Goal: Task Accomplishment & Management: Manage account settings

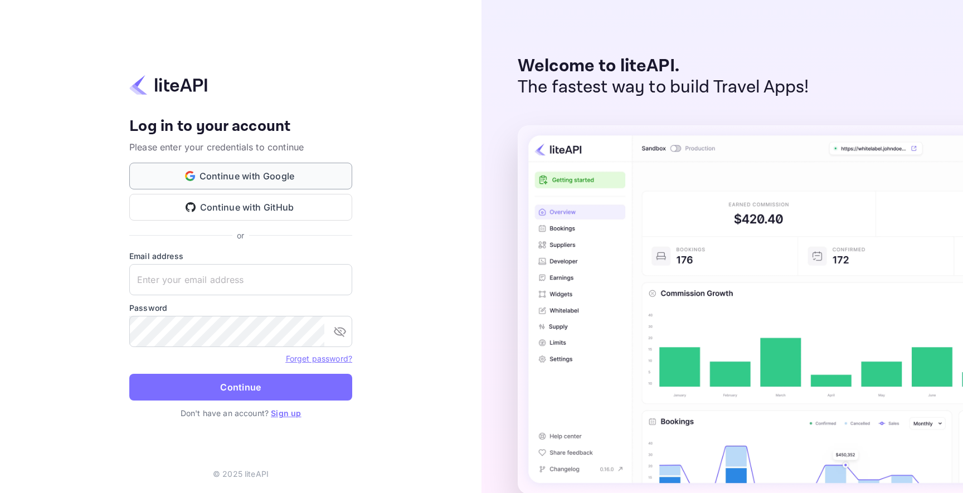
click at [297, 170] on button "Continue with Google" at bounding box center [240, 176] width 223 height 27
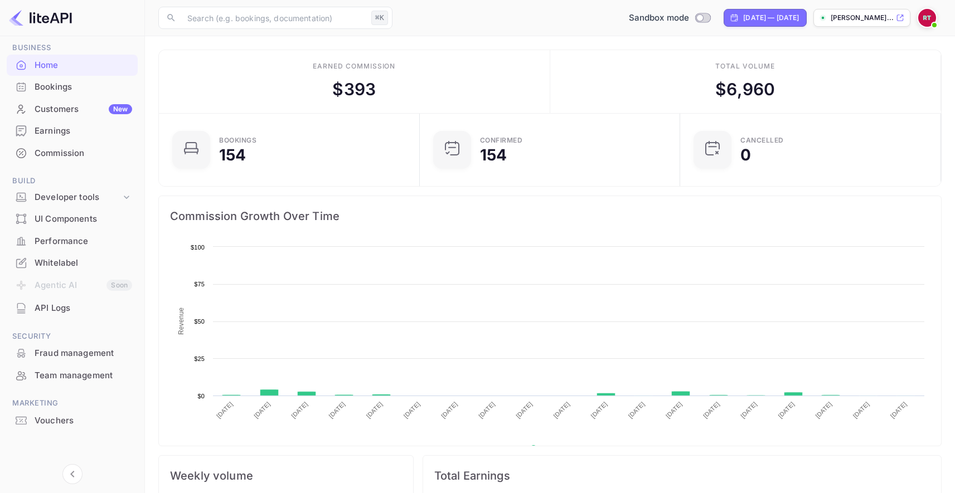
scroll to position [173, 246]
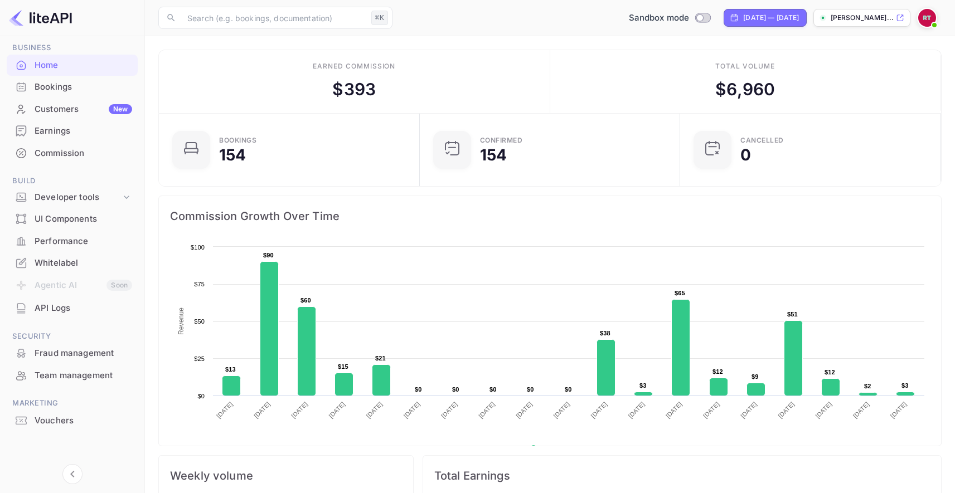
click at [82, 311] on div "API Logs" at bounding box center [84, 308] width 98 height 13
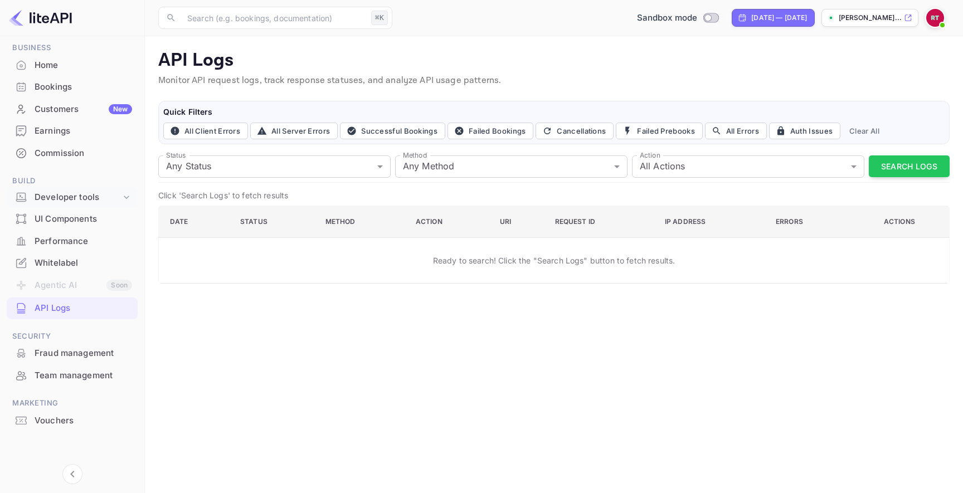
click at [94, 190] on div "Developer tools" at bounding box center [72, 198] width 131 height 20
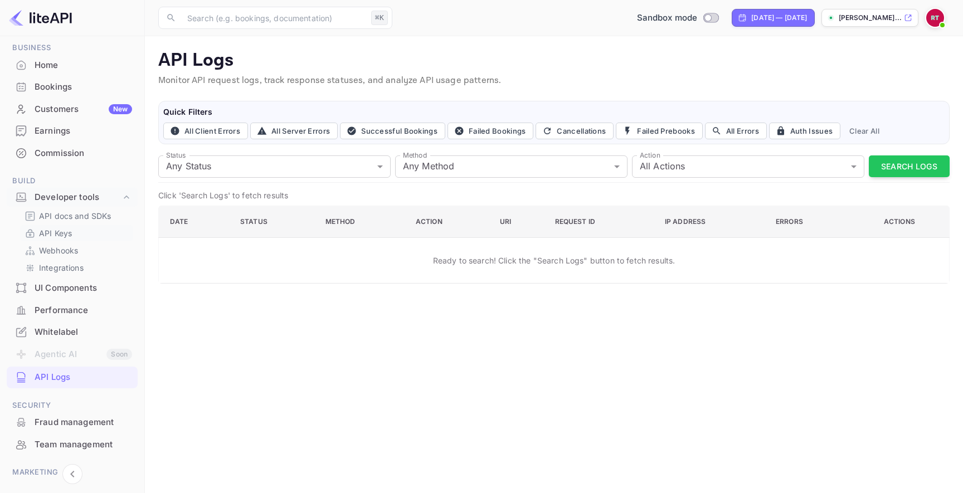
click at [89, 234] on link "API Keys" at bounding box center [77, 233] width 104 height 12
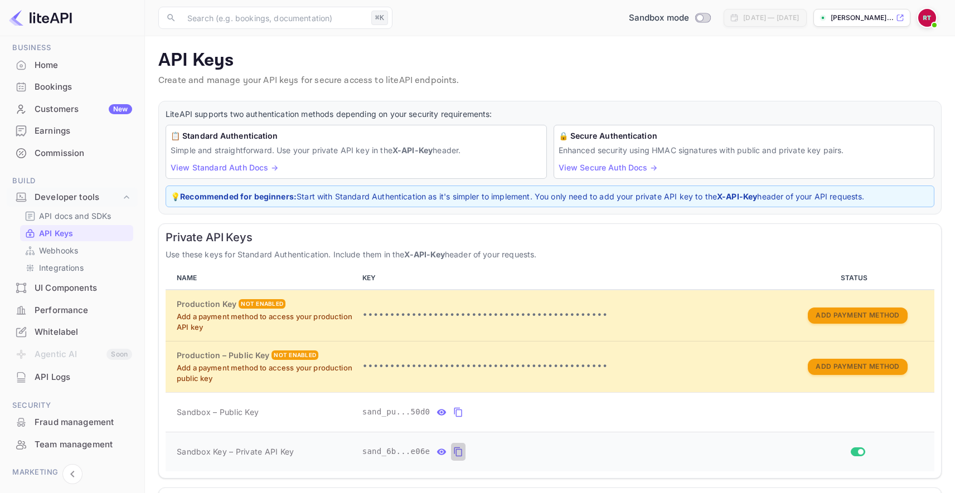
click at [454, 450] on icon "private api keys table" at bounding box center [458, 452] width 8 height 9
